Goal: Transaction & Acquisition: Purchase product/service

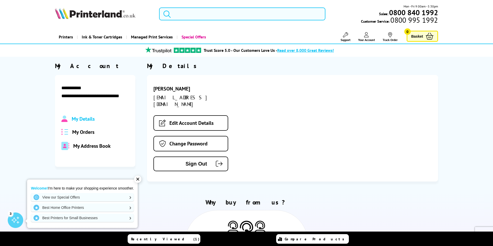
click at [182, 14] on input "search" at bounding box center [242, 13] width 166 height 13
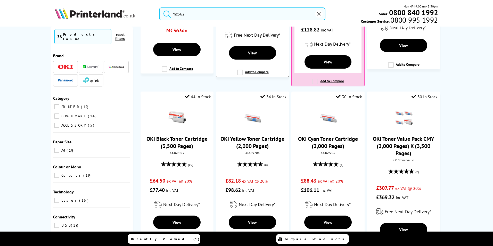
scroll to position [155, 0]
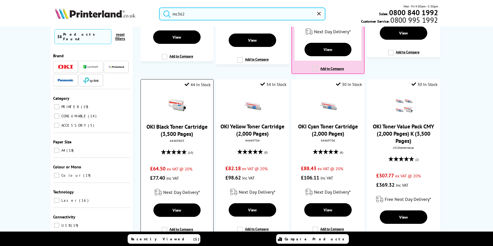
type input "mc362"
click at [174, 130] on link "OKI Black Toner Cartridge (3,500 Pages)" at bounding box center [176, 130] width 61 height 14
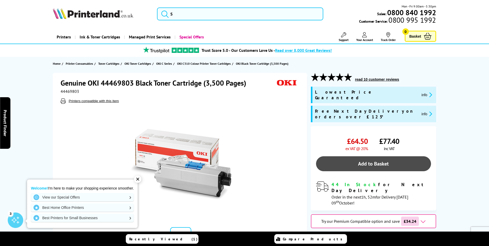
click at [369, 156] on link "Add to Basket" at bounding box center [373, 163] width 115 height 15
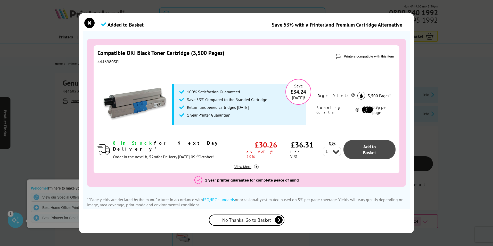
click at [367, 146] on span "Add to Basket" at bounding box center [369, 149] width 13 height 12
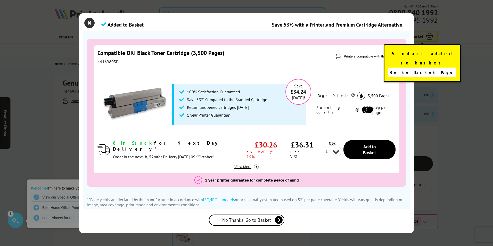
click at [90, 24] on icon "close modal" at bounding box center [89, 23] width 10 height 10
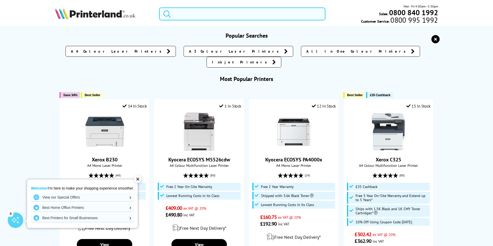
click at [187, 15] on input "search" at bounding box center [242, 13] width 166 height 13
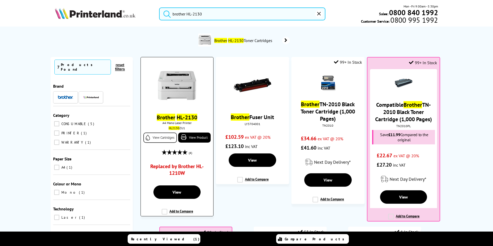
type input "brother HL-2130"
click at [158, 136] on link "View Cartridges" at bounding box center [159, 137] width 33 height 10
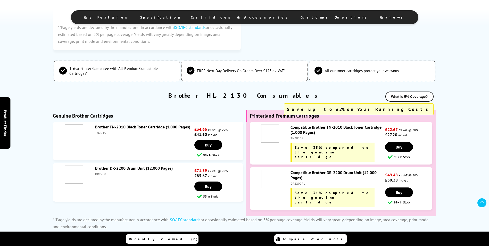
scroll to position [727, 0]
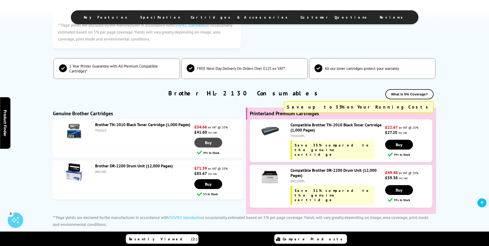
click at [211, 142] on span "Buy" at bounding box center [208, 142] width 7 height 5
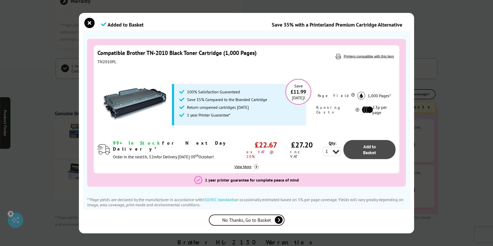
click at [366, 147] on span "Add to Basket" at bounding box center [369, 149] width 13 height 12
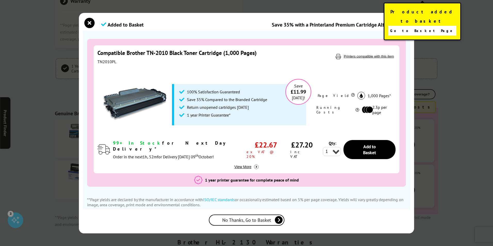
click at [425, 27] on span "Go to Basket Page" at bounding box center [422, 30] width 64 height 7
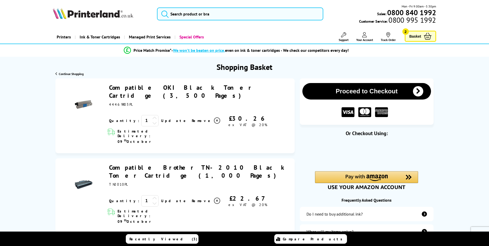
click at [152, 196] on icon at bounding box center [154, 198] width 5 height 5
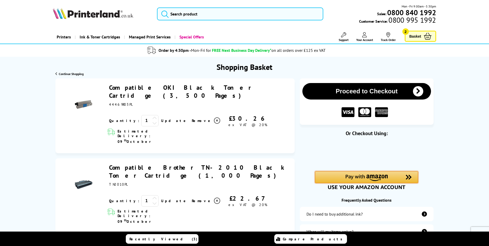
click at [377, 175] on img "Amazon Pay - Use your Amazon account" at bounding box center [366, 177] width 42 height 6
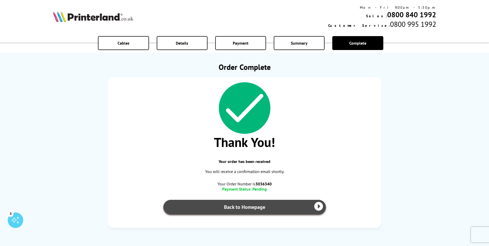
click at [251, 206] on link "Back to Homepage" at bounding box center [244, 207] width 162 height 14
